Goal: Browse casually: Explore the website without a specific task or goal

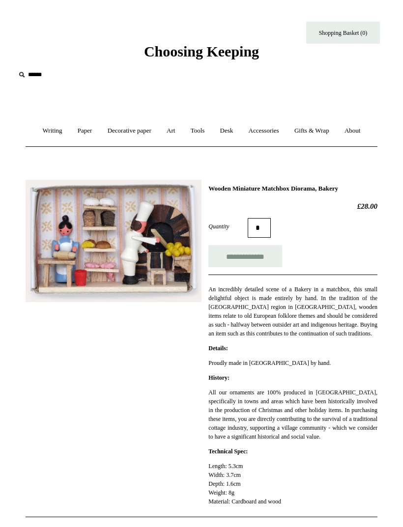
click at [37, 68] on input "text" at bounding box center [75, 75] width 121 height 18
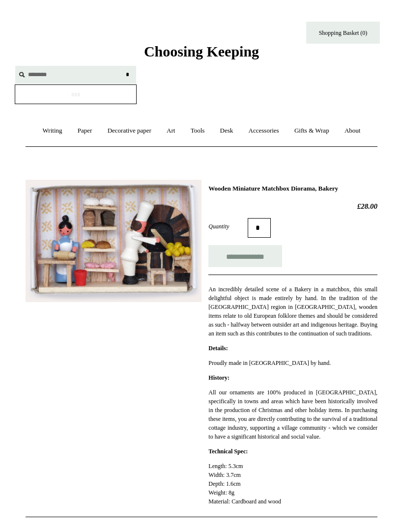
type input "********"
click at [127, 74] on input "*" at bounding box center [127, 74] width 10 height 17
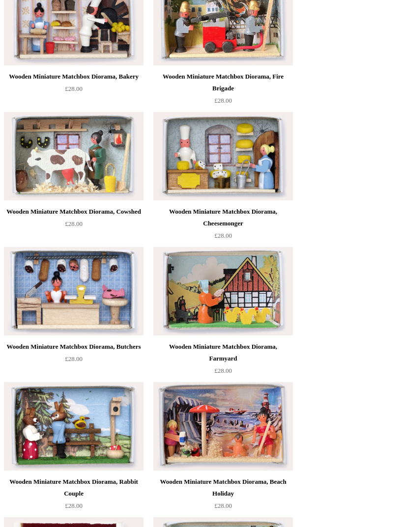
scroll to position [260, 0]
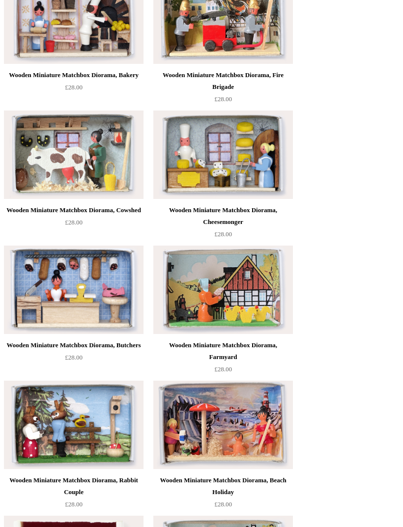
click at [242, 163] on img at bounding box center [223, 155] width 140 height 88
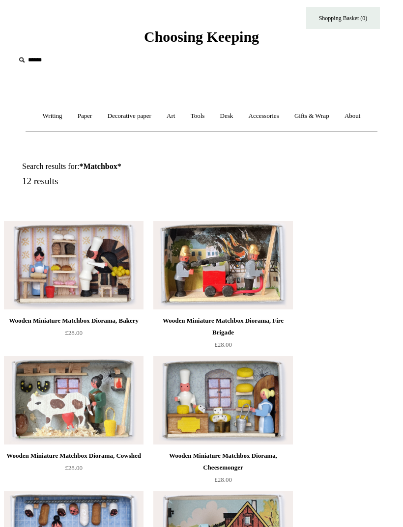
scroll to position [0, 0]
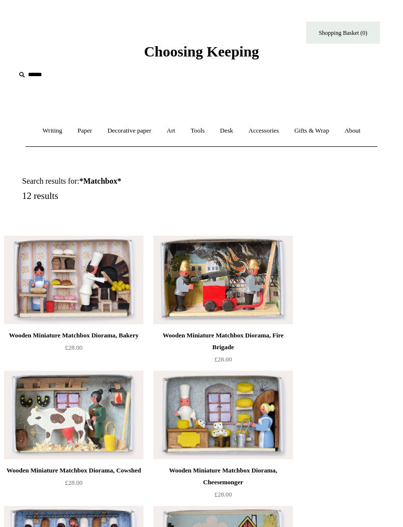
click at [51, 130] on link "Writing +" at bounding box center [52, 131] width 33 height 26
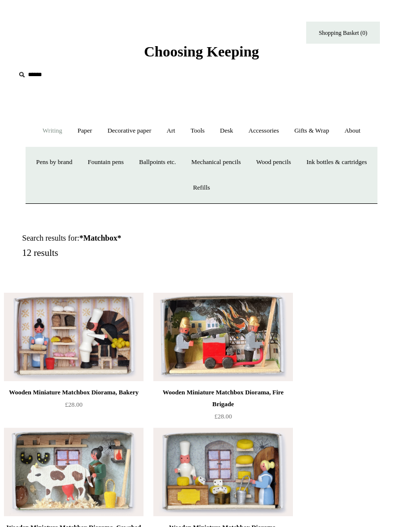
click at [84, 133] on link "Paper +" at bounding box center [85, 131] width 28 height 26
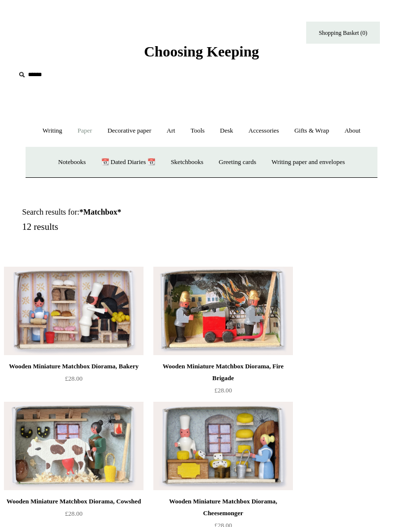
click at [238, 163] on link "Greeting cards +" at bounding box center [237, 162] width 51 height 26
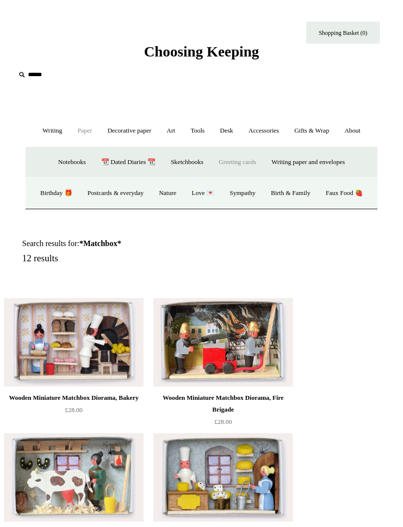
click at [139, 200] on link "Postcards & everyday" at bounding box center [116, 193] width 70 height 26
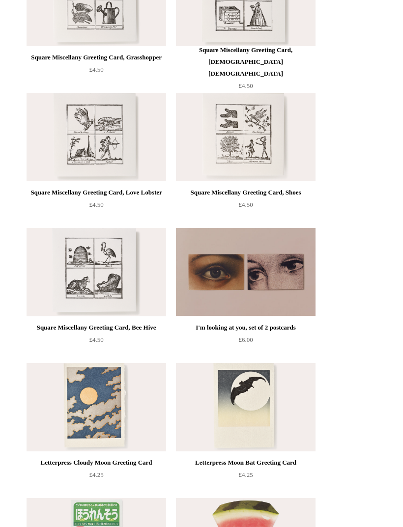
scroll to position [1280, 0]
click at [54, 253] on img at bounding box center [97, 272] width 140 height 88
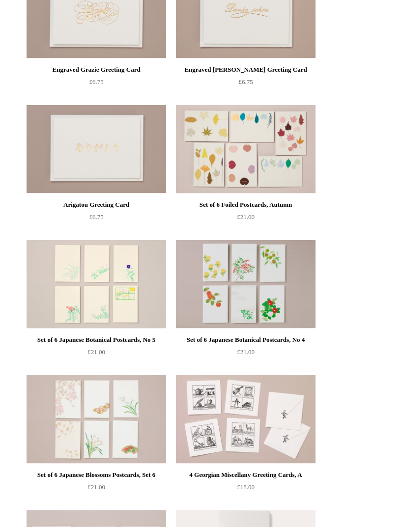
scroll to position [185, 0]
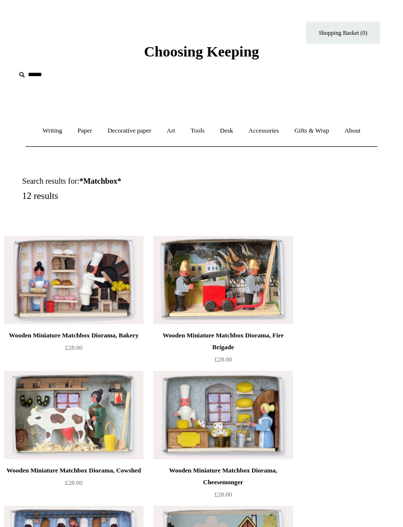
click at [83, 133] on link "Paper +" at bounding box center [85, 131] width 28 height 26
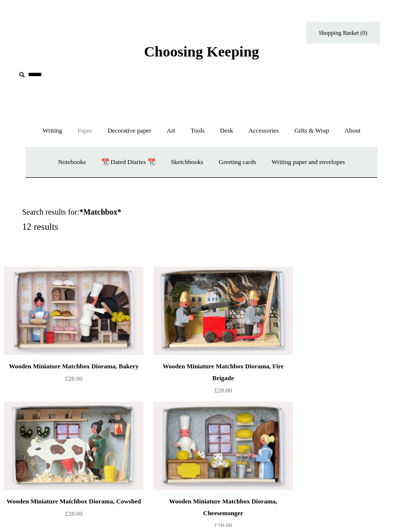
click at [234, 165] on link "Greeting cards +" at bounding box center [237, 162] width 51 height 26
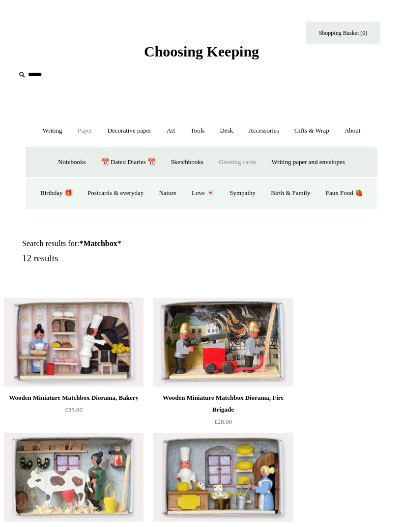
click at [79, 189] on link "Birthday 🎁" at bounding box center [56, 193] width 46 height 26
click at [319, 206] on link "Faux Food 🍓" at bounding box center [344, 193] width 51 height 26
click at [183, 194] on link "Nature" at bounding box center [167, 193] width 31 height 26
click at [139, 202] on link "Postcards & everyday" at bounding box center [116, 193] width 70 height 26
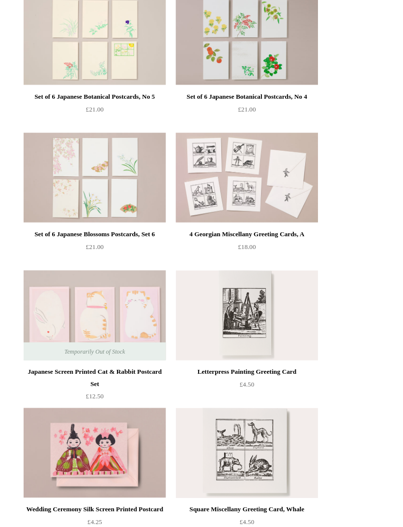
scroll to position [439, 0]
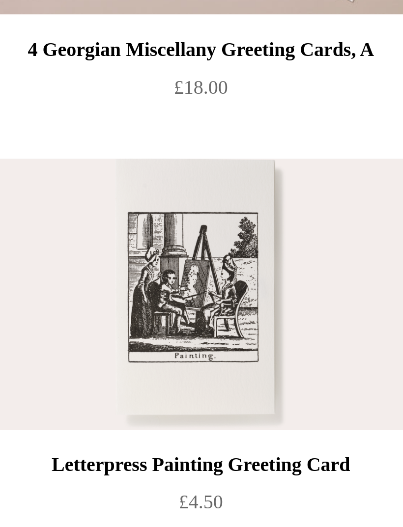
click at [176, 258] on img at bounding box center [246, 302] width 140 height 88
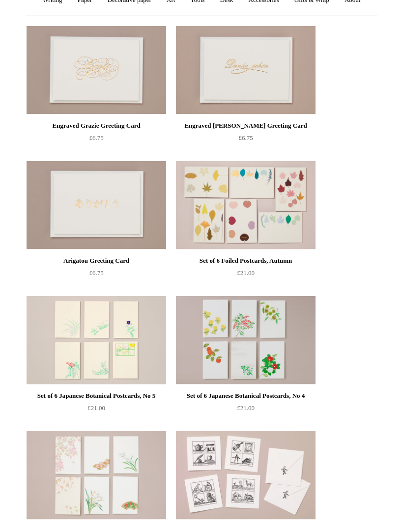
scroll to position [0, 0]
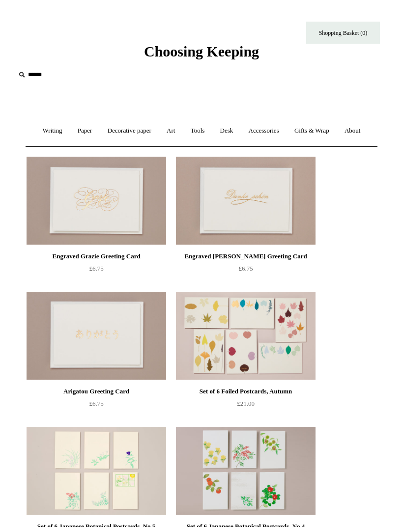
click at [227, 53] on span "Choosing Keeping" at bounding box center [201, 51] width 115 height 16
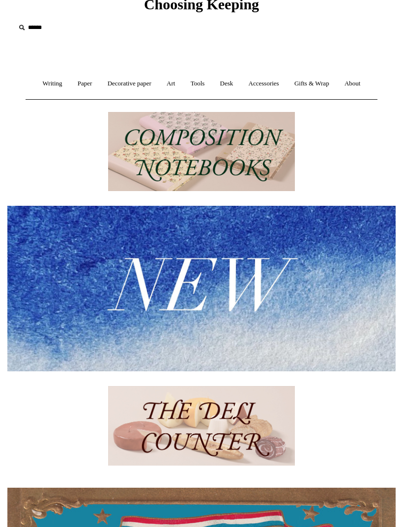
scroll to position [50, 0]
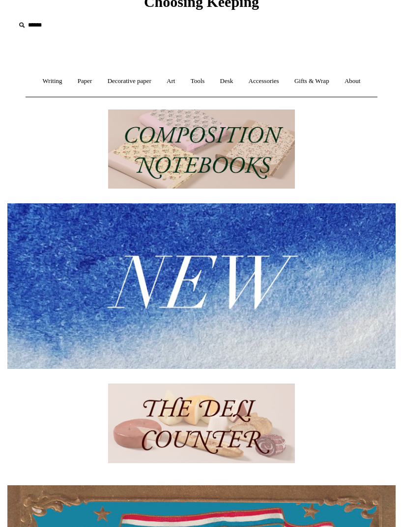
click at [273, 292] on img at bounding box center [201, 285] width 388 height 165
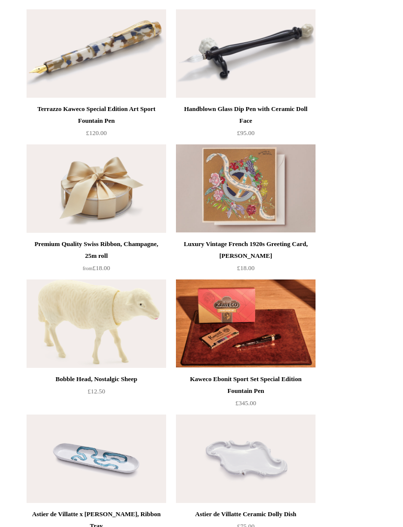
scroll to position [824, 0]
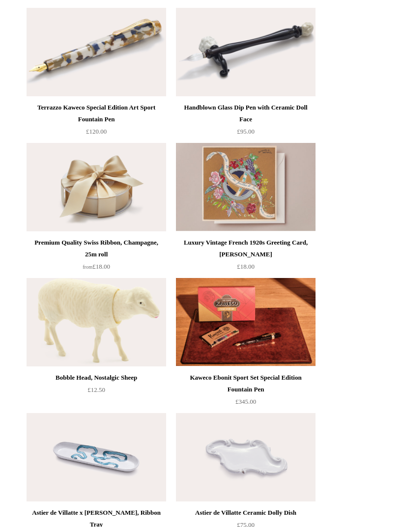
click at [98, 200] on img at bounding box center [97, 187] width 140 height 88
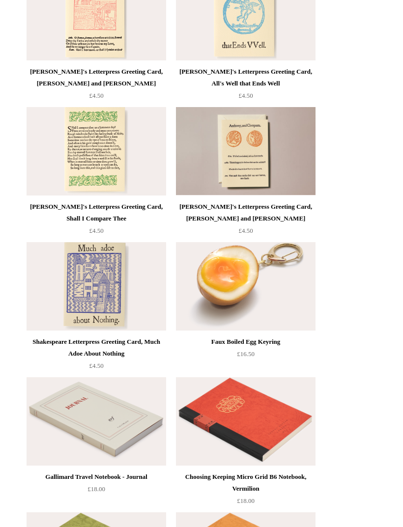
scroll to position [2886, 0]
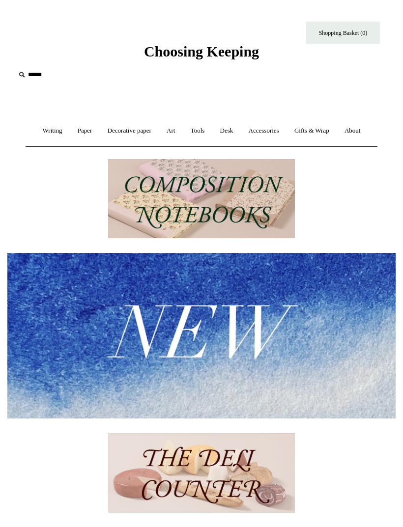
scroll to position [81, 0]
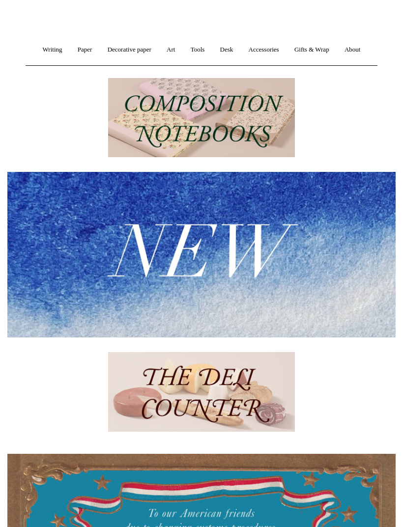
click at [271, 49] on link "Accessories +" at bounding box center [264, 50] width 44 height 26
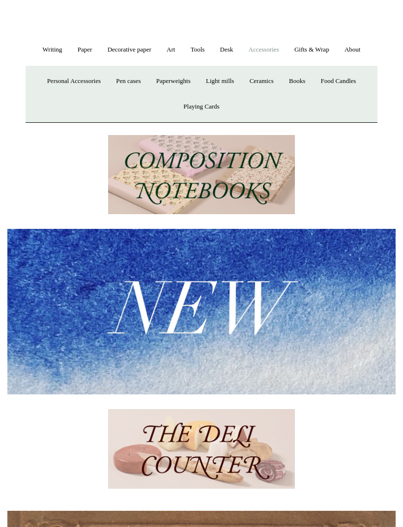
click at [70, 77] on link "Personal Accessories +" at bounding box center [73, 81] width 67 height 26
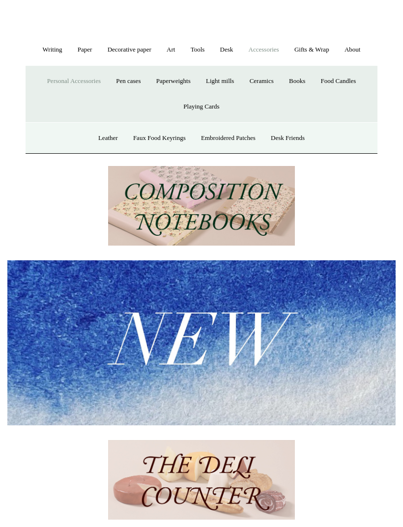
click at [156, 137] on link "Faux Food Keyrings" at bounding box center [159, 138] width 66 height 26
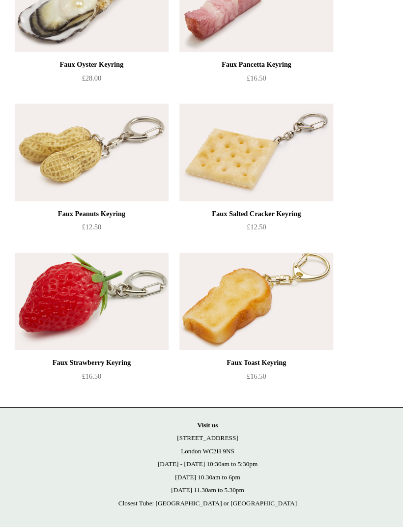
scroll to position [851, 0]
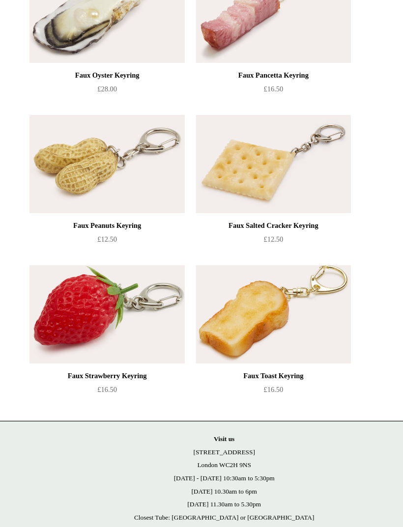
click at [60, 133] on img at bounding box center [97, 160] width 140 height 88
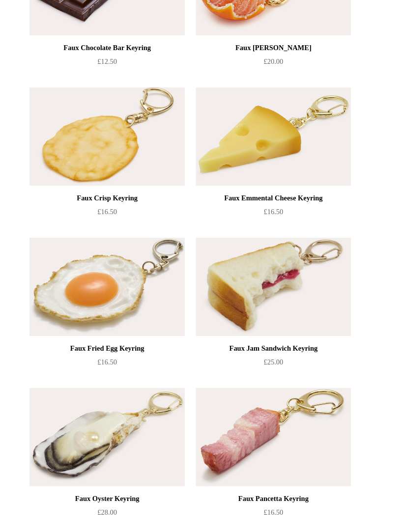
scroll to position [482, 0]
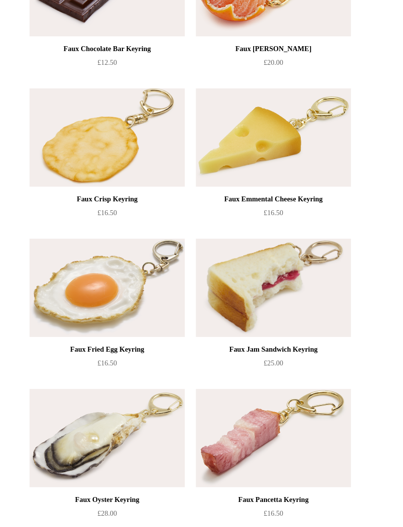
click at [290, 198] on div "Faux Emmental Cheese Keyring £16.50" at bounding box center [246, 193] width 140 height 40
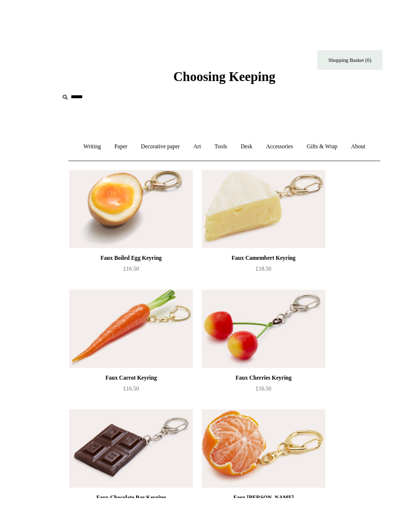
scroll to position [1, 0]
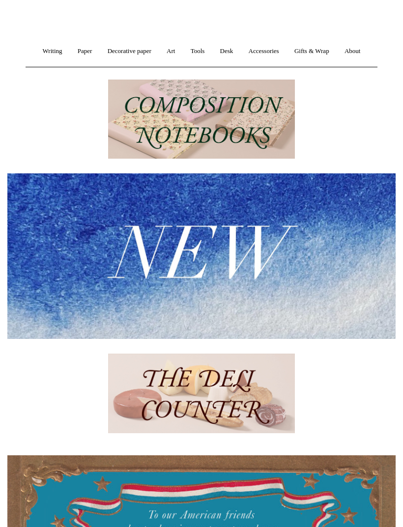
scroll to position [77, 0]
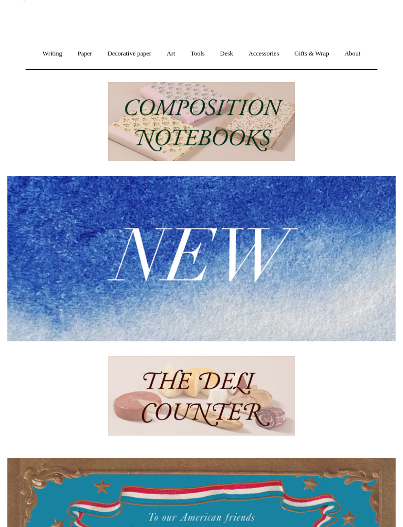
click at [270, 54] on link "Accessories +" at bounding box center [264, 54] width 44 height 26
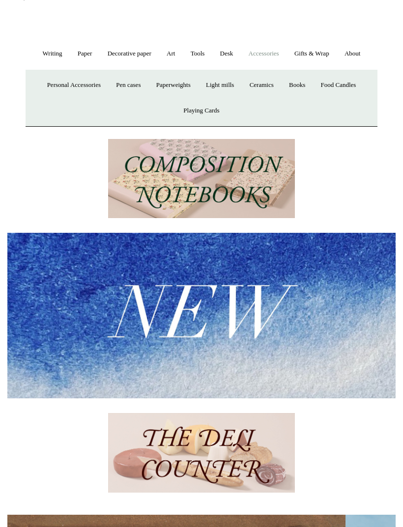
scroll to position [0, 0]
click at [81, 83] on link "Personal Accessories +" at bounding box center [73, 85] width 67 height 26
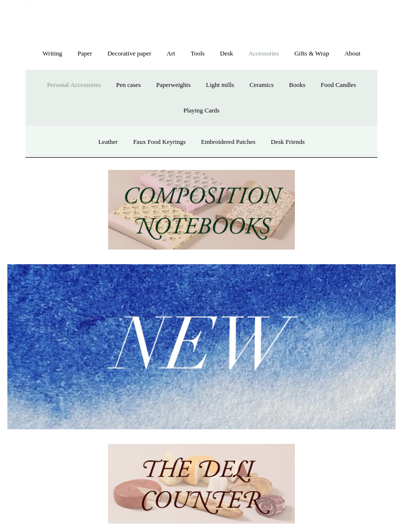
click at [297, 136] on link "Desk Friends" at bounding box center [288, 142] width 48 height 26
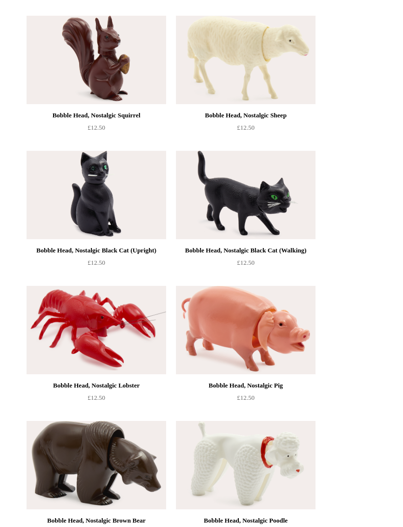
scroll to position [277, 0]
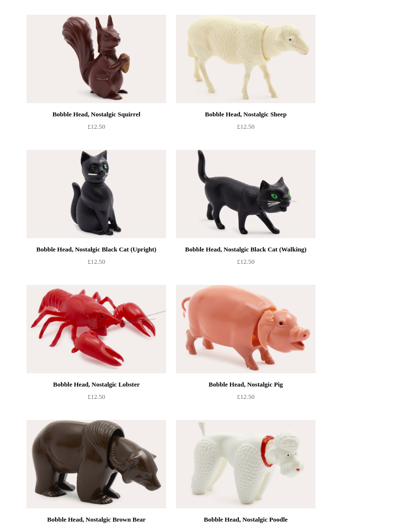
click at [293, 339] on img at bounding box center [246, 329] width 140 height 88
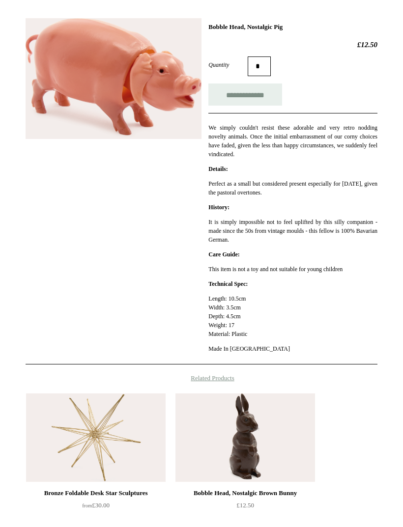
scroll to position [172, 0]
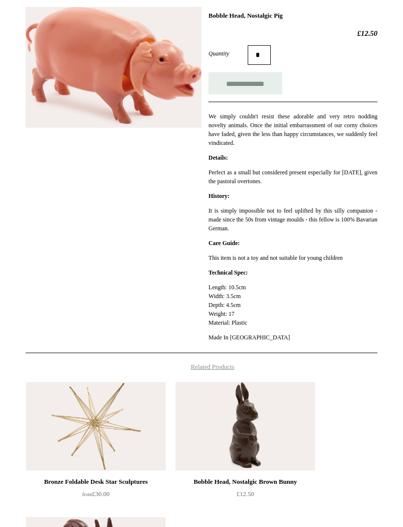
click at [249, 431] on img at bounding box center [245, 427] width 140 height 88
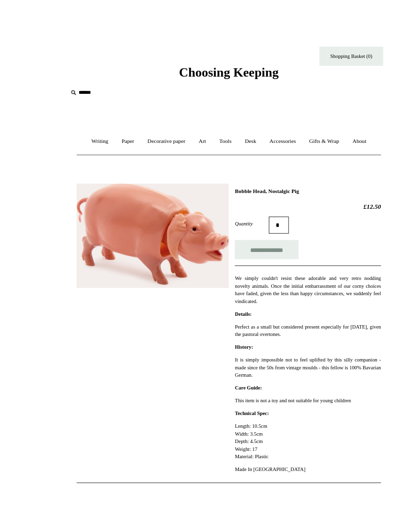
scroll to position [5, 0]
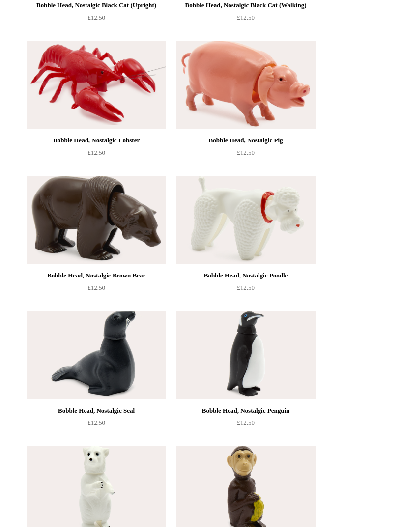
scroll to position [524, 0]
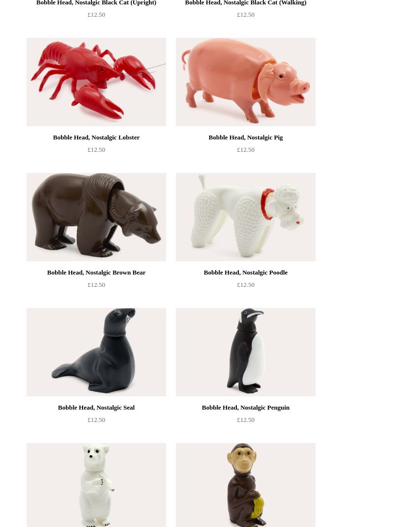
click at [283, 220] on img at bounding box center [246, 217] width 140 height 88
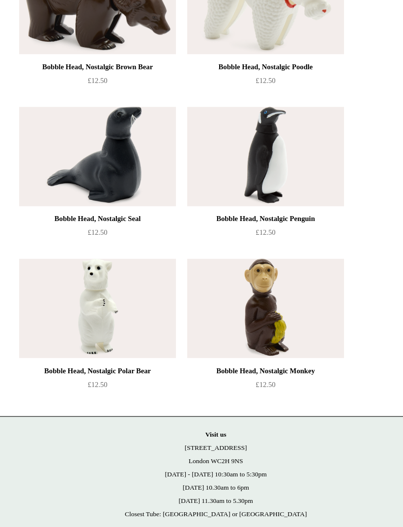
scroll to position [702, 0]
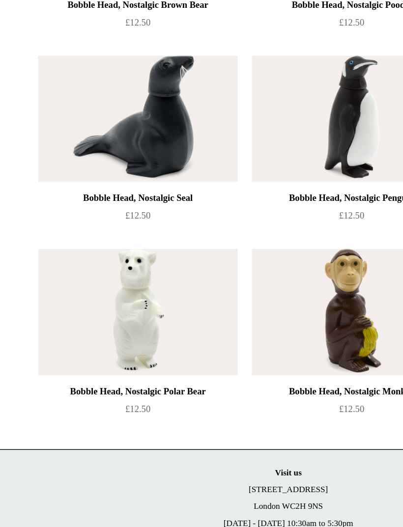
click at [96, 265] on img at bounding box center [97, 309] width 140 height 88
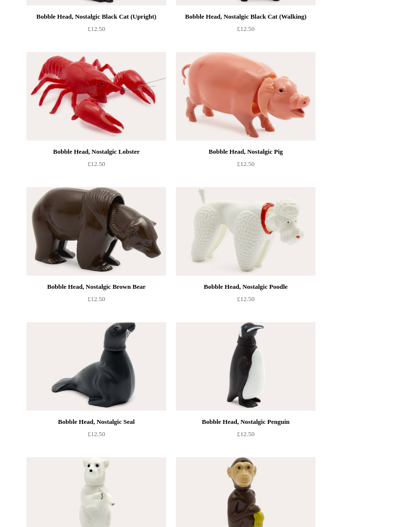
scroll to position [511, 0]
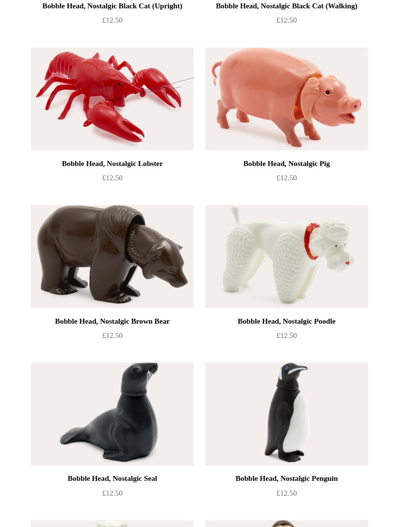
click at [281, 218] on img at bounding box center [246, 230] width 140 height 88
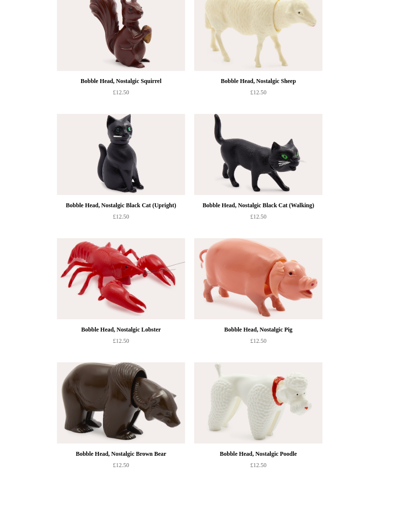
scroll to position [343, 0]
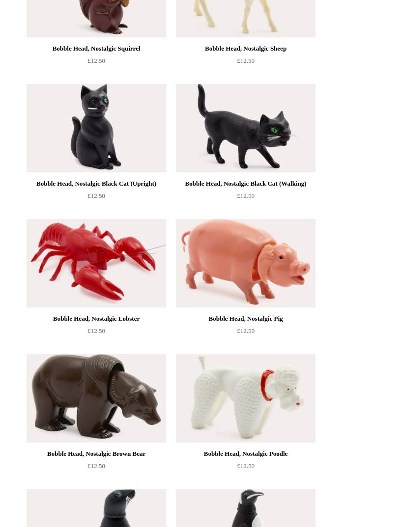
click at [281, 270] on img at bounding box center [246, 263] width 140 height 88
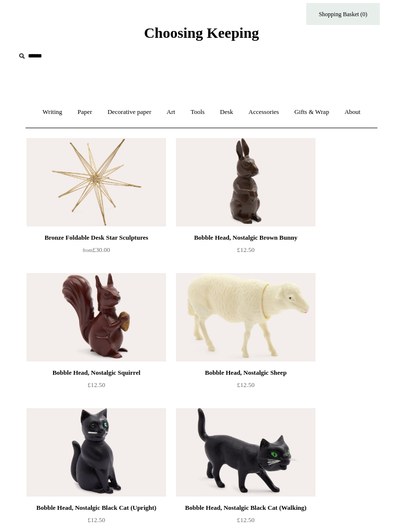
scroll to position [0, 0]
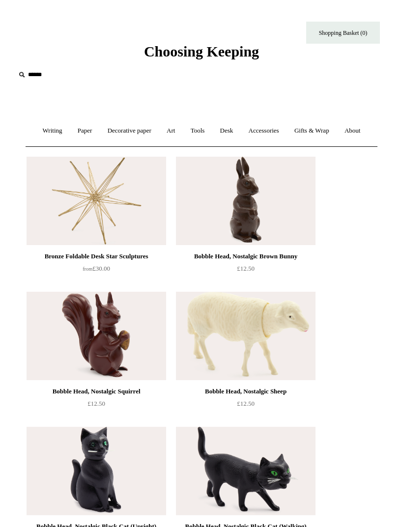
click at [273, 135] on link "Accessories +" at bounding box center [264, 131] width 44 height 26
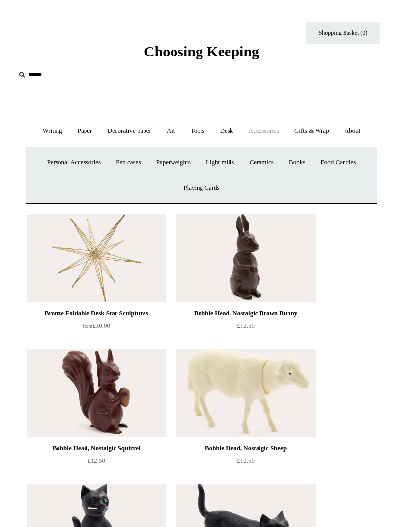
click at [70, 164] on link "Personal Accessories +" at bounding box center [73, 162] width 67 height 26
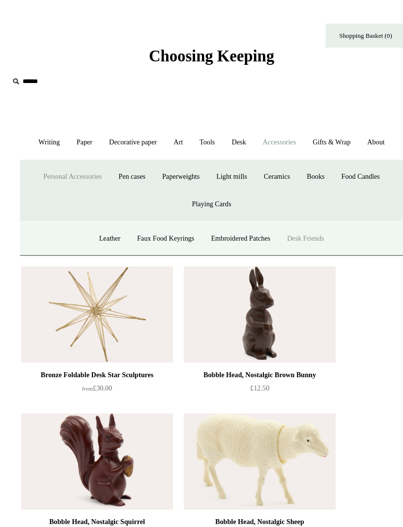
click at [72, 134] on link "Paper +" at bounding box center [85, 131] width 28 height 26
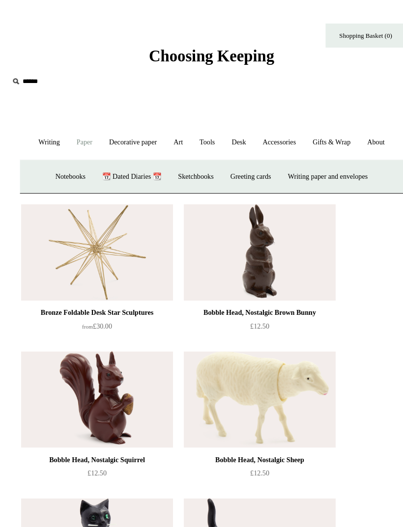
click at [337, 163] on link "Writing paper and envelopes +" at bounding box center [308, 162] width 87 height 26
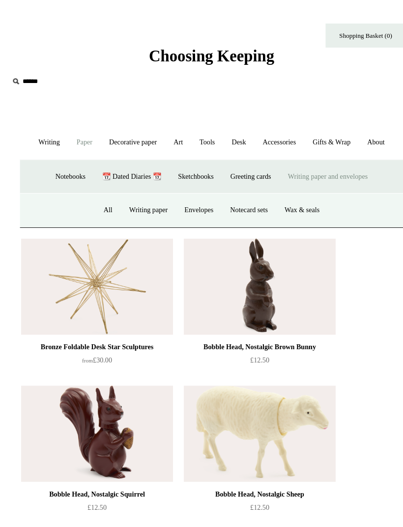
click at [144, 193] on link "Writing paper" at bounding box center [143, 193] width 49 height 26
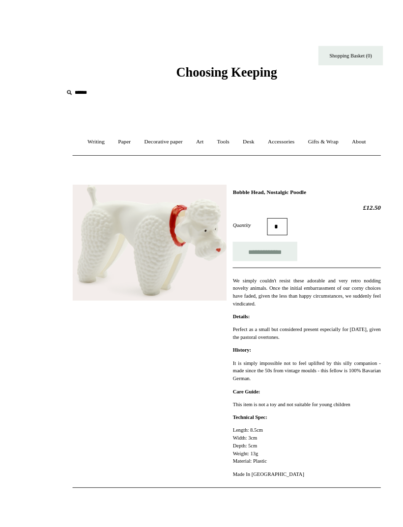
scroll to position [2, 0]
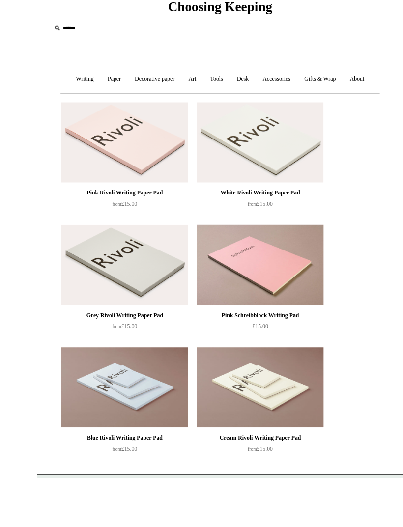
scroll to position [87, 0]
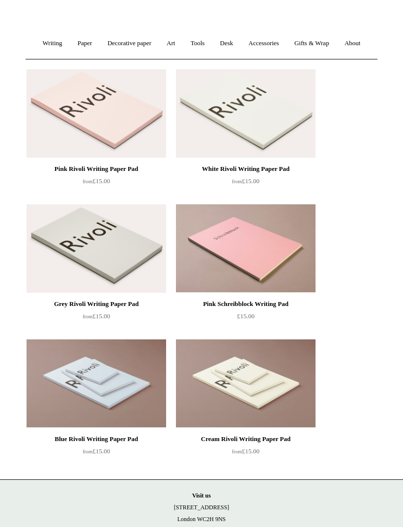
click at [279, 254] on img at bounding box center [246, 248] width 140 height 88
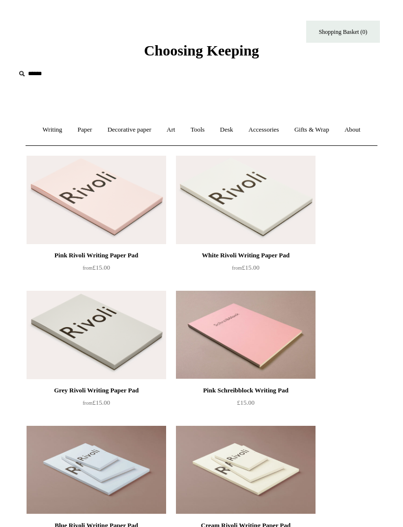
scroll to position [0, 0]
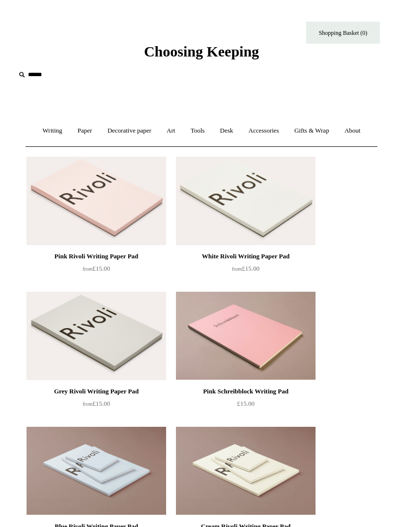
click at [78, 135] on link "Paper +" at bounding box center [85, 131] width 28 height 26
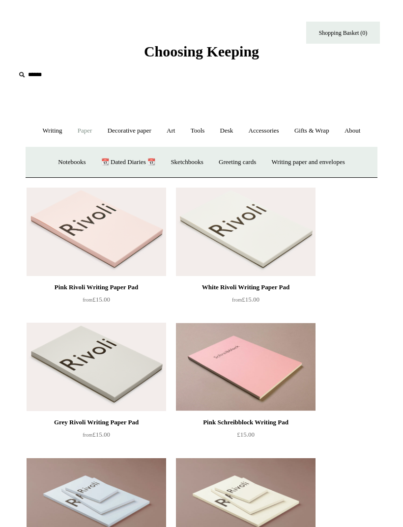
click at [340, 163] on link "Writing paper and envelopes +" at bounding box center [308, 162] width 87 height 26
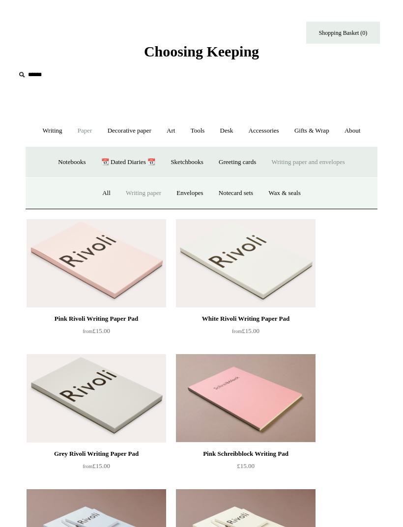
click at [237, 191] on link "Notecard sets" at bounding box center [236, 193] width 48 height 26
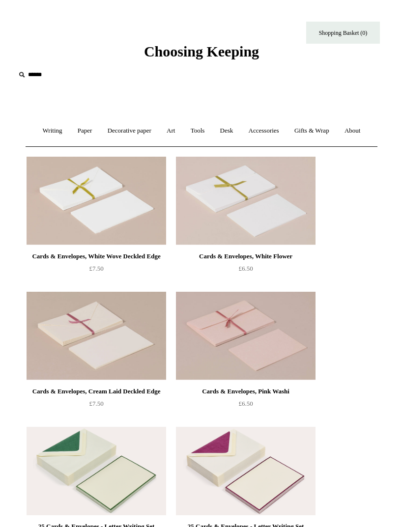
click at [47, 130] on link "Writing +" at bounding box center [52, 131] width 33 height 26
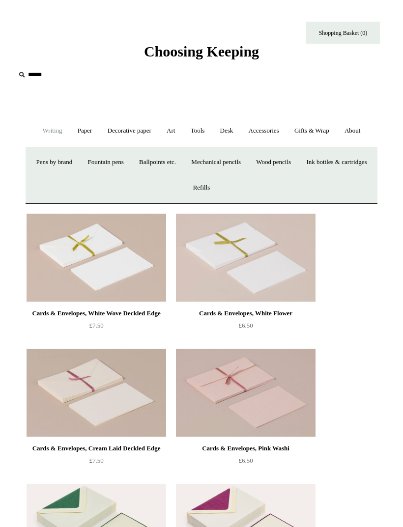
click at [87, 131] on link "Paper +" at bounding box center [85, 131] width 28 height 26
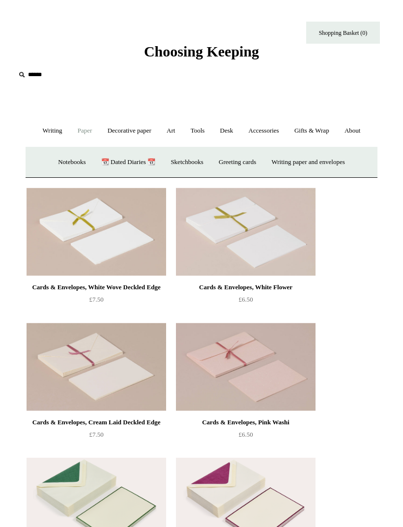
click at [246, 161] on link "Greeting cards +" at bounding box center [237, 162] width 51 height 26
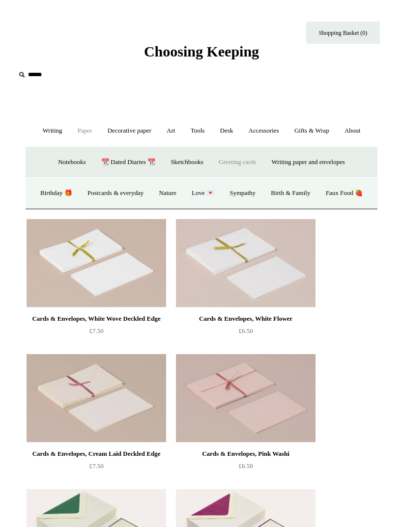
click at [317, 193] on link "Birth & Family" at bounding box center [290, 193] width 53 height 26
click at [221, 193] on link "Love 💌" at bounding box center [203, 193] width 36 height 26
click at [183, 194] on link "Nature" at bounding box center [167, 193] width 31 height 26
click at [79, 189] on link "Birthday 🎁" at bounding box center [56, 193] width 46 height 26
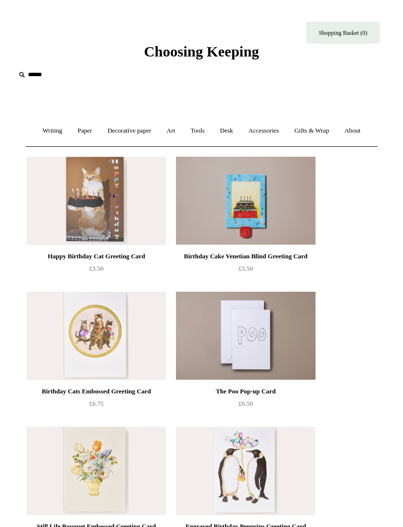
click at [121, 129] on link "Decorative paper +" at bounding box center [129, 131] width 57 height 26
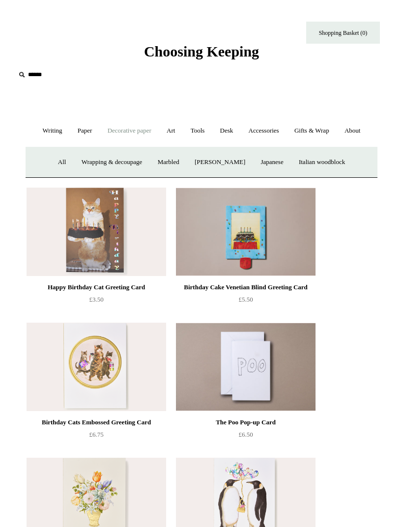
click at [203, 134] on link "Tools +" at bounding box center [198, 131] width 28 height 26
click at [236, 131] on link "Desk +" at bounding box center [226, 131] width 27 height 26
click at [304, 165] on link "Scanlon Apparati" at bounding box center [299, 162] width 58 height 26
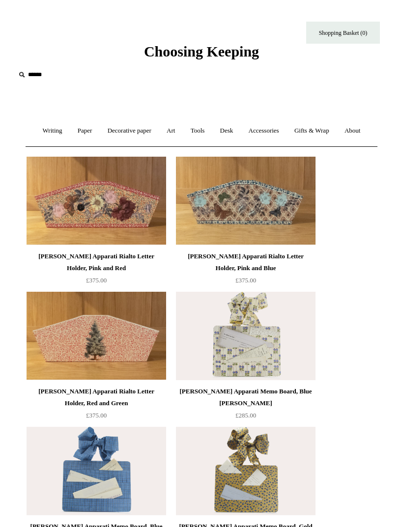
click at [230, 132] on link "Desk +" at bounding box center [226, 131] width 27 height 26
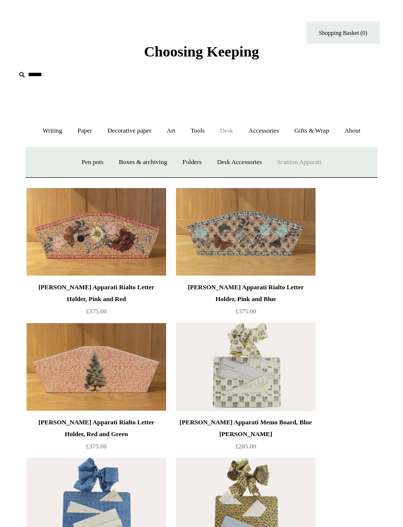
click at [245, 164] on link "Desk Accessories" at bounding box center [239, 162] width 58 height 26
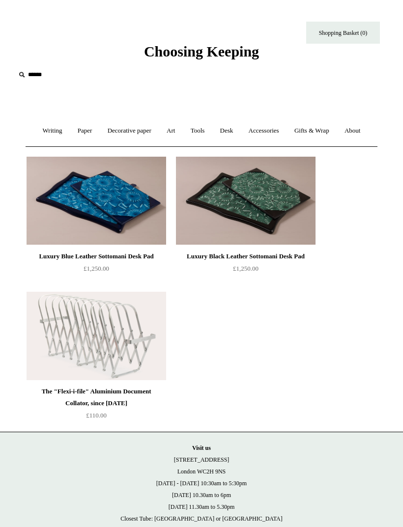
click at [222, 139] on link "Desk +" at bounding box center [226, 131] width 27 height 26
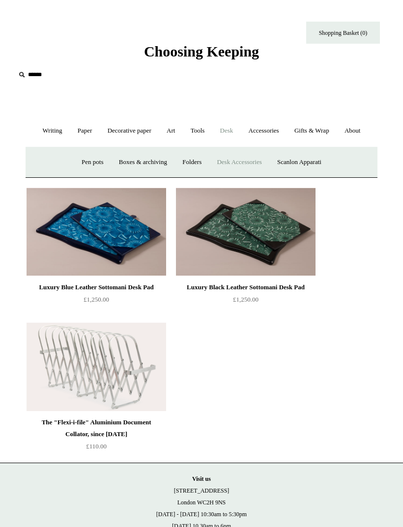
click at [78, 173] on link "Pen pots" at bounding box center [92, 162] width 35 height 26
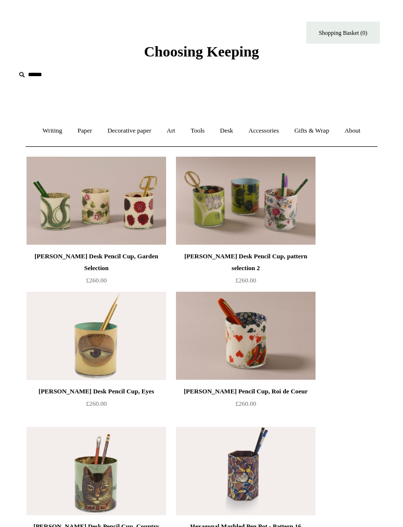
click at [229, 129] on link "Desk +" at bounding box center [226, 131] width 27 height 26
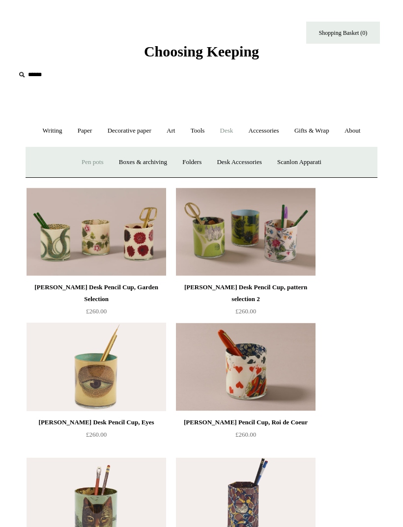
click at [143, 162] on link "Boxes & archiving" at bounding box center [143, 162] width 62 height 26
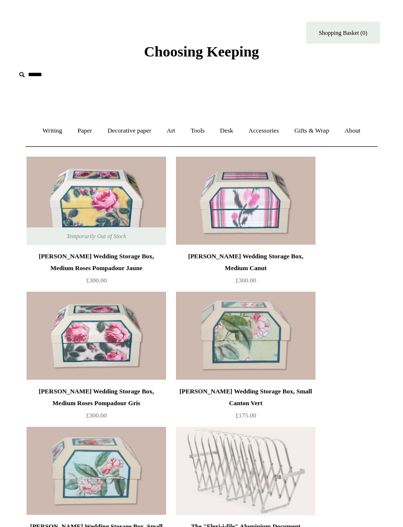
click at [178, 132] on link "Art +" at bounding box center [171, 131] width 22 height 26
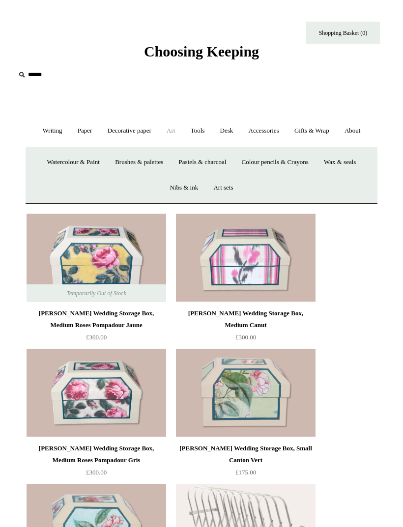
click at [263, 130] on link "Accessories +" at bounding box center [264, 131] width 44 height 26
click at [78, 163] on link "Personal Accessories +" at bounding box center [73, 162] width 67 height 26
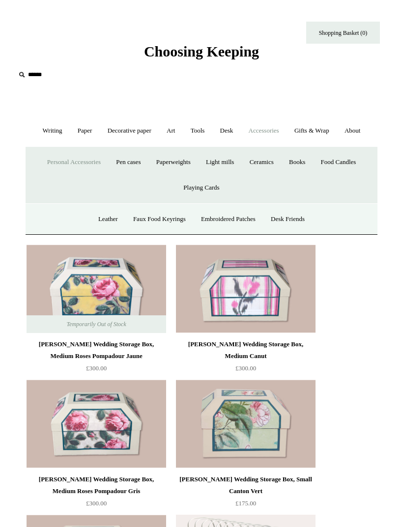
click at [266, 169] on link "Ceramics +" at bounding box center [262, 162] width 38 height 26
click at [214, 189] on link "Playing Cards" at bounding box center [201, 188] width 50 height 26
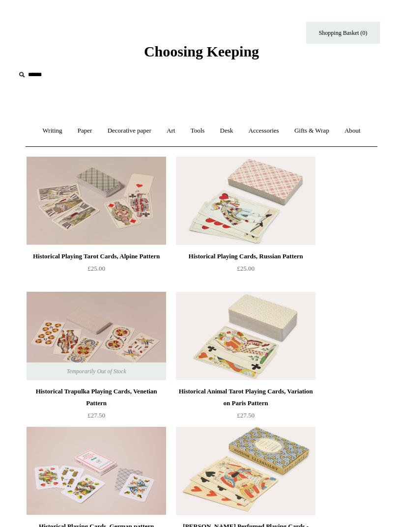
click at [203, 134] on link "Tools +" at bounding box center [198, 131] width 28 height 26
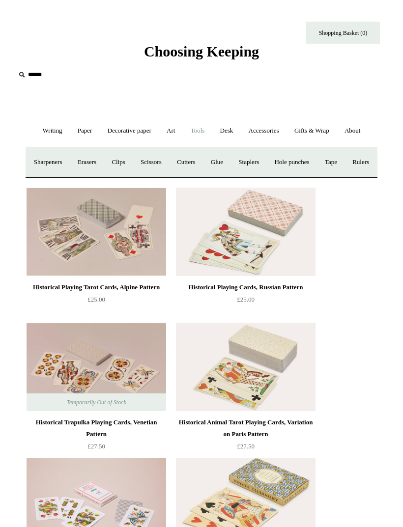
click at [318, 134] on link "Gifts & Wrap +" at bounding box center [311, 131] width 49 height 26
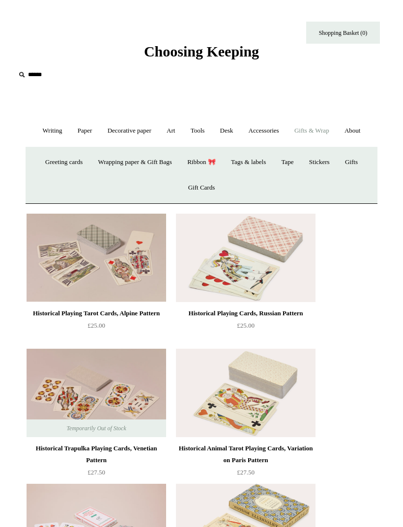
click at [52, 166] on link "Greeting cards +" at bounding box center [63, 162] width 51 height 26
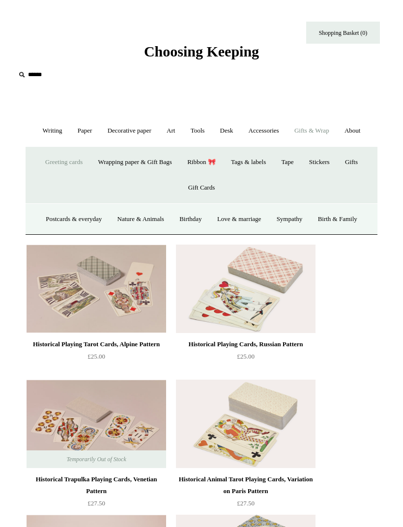
scroll to position [0, 0]
click at [330, 163] on link "Stickers" at bounding box center [319, 162] width 34 height 26
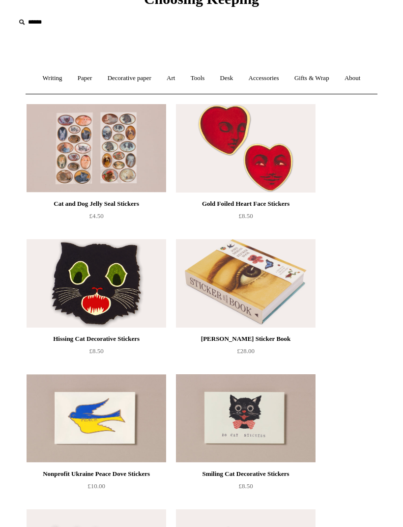
scroll to position [52, 0]
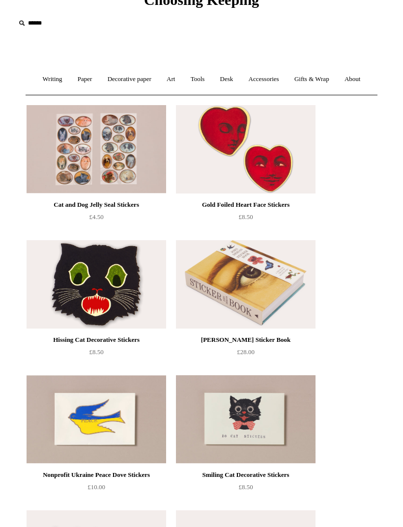
click at [321, 81] on link "Gifts & Wrap +" at bounding box center [311, 79] width 49 height 26
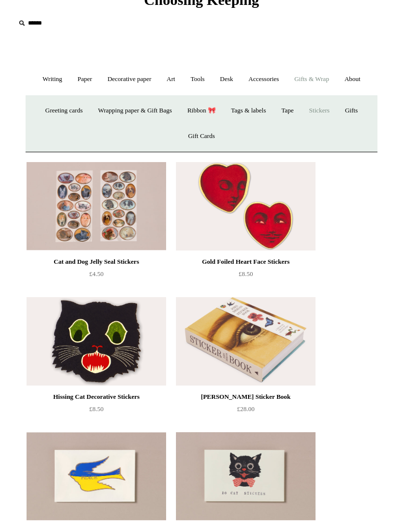
click at [365, 107] on link "Gifts +" at bounding box center [351, 111] width 27 height 26
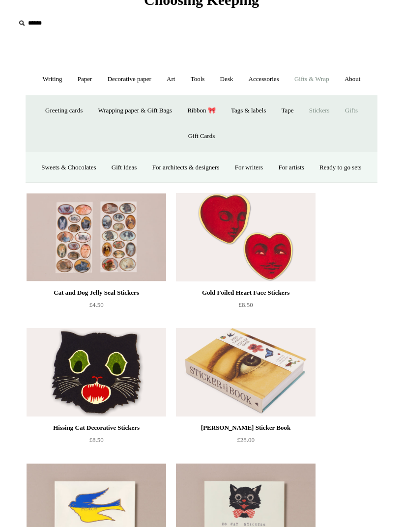
click at [92, 163] on link "Sweets & Chocolates" at bounding box center [68, 168] width 68 height 26
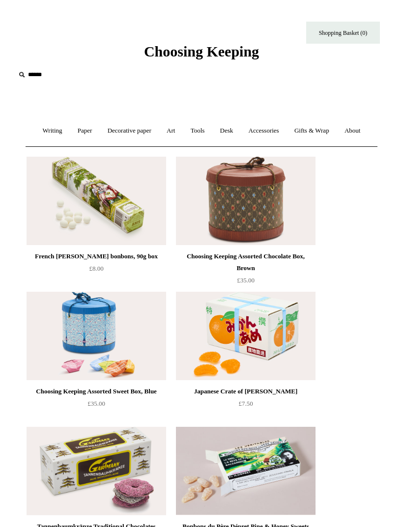
click at [315, 128] on link "Gifts & Wrap +" at bounding box center [311, 131] width 49 height 26
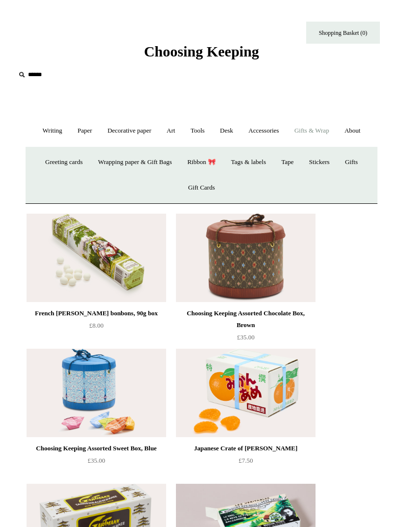
click at [362, 164] on link "Gifts +" at bounding box center [351, 162] width 27 height 26
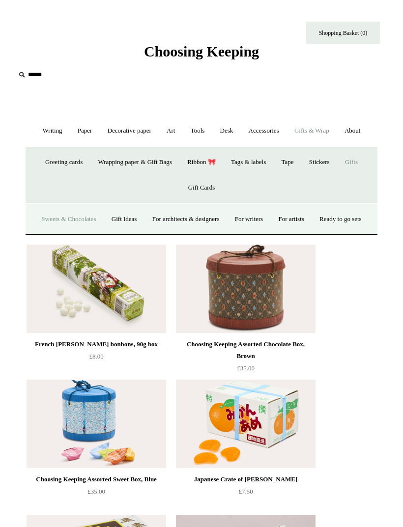
click at [144, 222] on link "Gift Ideas" at bounding box center [124, 219] width 39 height 26
click at [208, 218] on link "For architects & designers" at bounding box center [185, 219] width 81 height 26
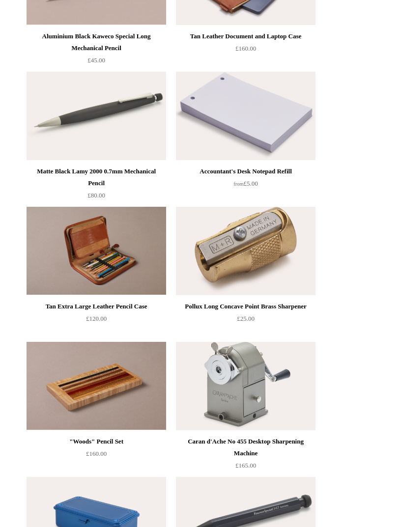
scroll to position [221, 0]
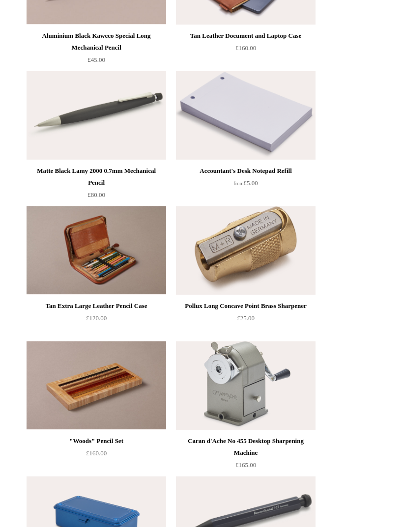
click at [265, 236] on img at bounding box center [246, 250] width 140 height 88
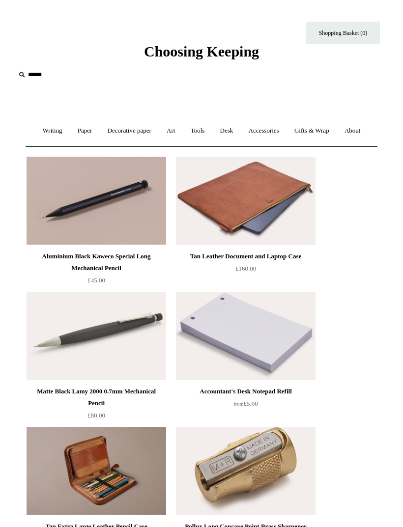
scroll to position [252, 0]
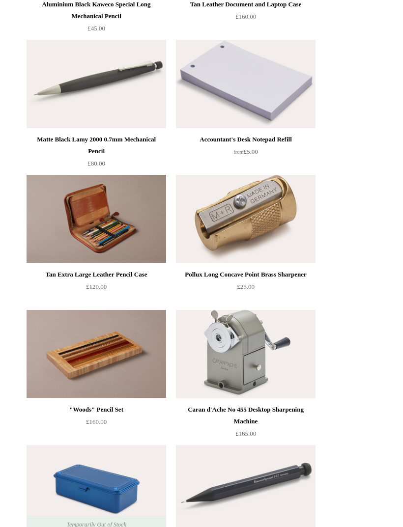
click at [283, 214] on img at bounding box center [246, 219] width 140 height 88
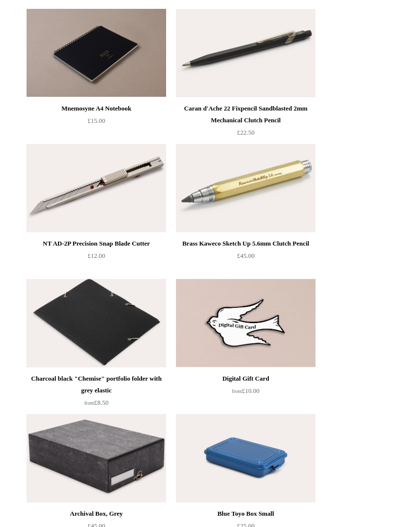
scroll to position [1088, 0]
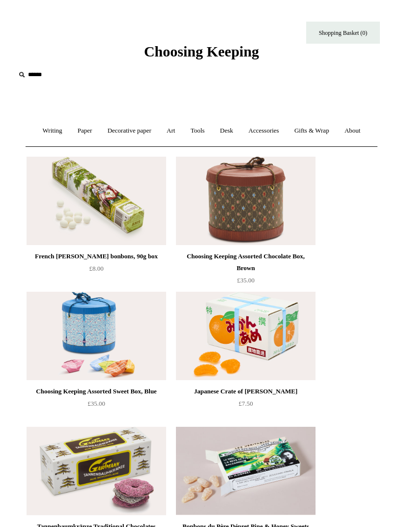
click at [316, 132] on link "Gifts & Wrap +" at bounding box center [311, 131] width 49 height 26
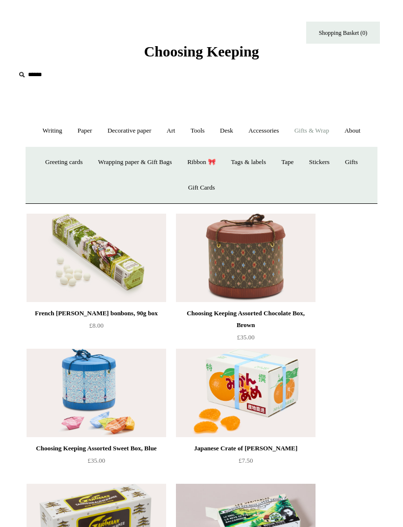
click at [363, 167] on link "Gifts +" at bounding box center [351, 162] width 27 height 26
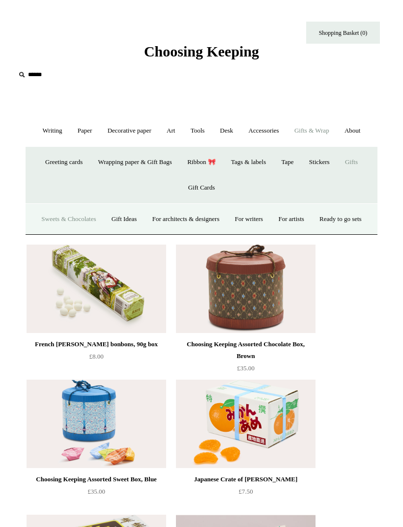
click at [270, 219] on link "For writers" at bounding box center [249, 219] width 42 height 26
click at [311, 218] on link "For artists" at bounding box center [290, 219] width 39 height 26
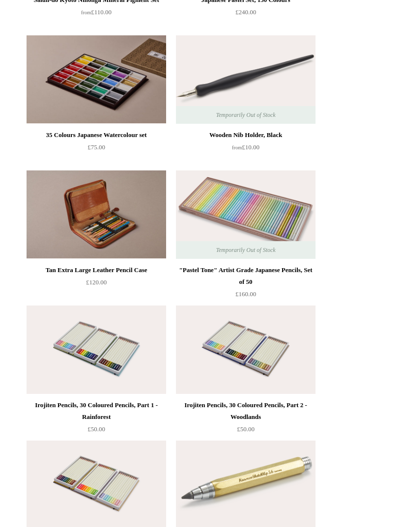
scroll to position [256, 0]
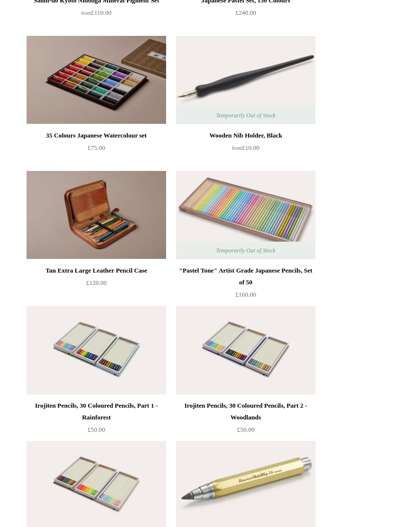
click at [226, 44] on img at bounding box center [246, 80] width 140 height 88
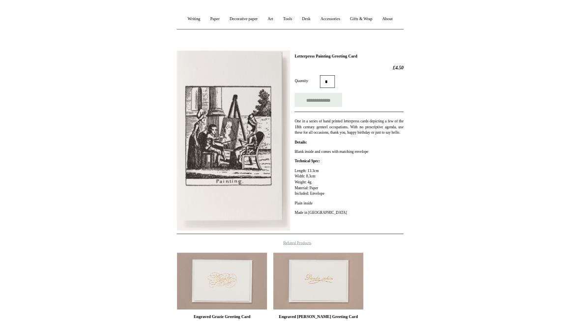
scroll to position [207, 0]
